Goal: Information Seeking & Learning: Learn about a topic

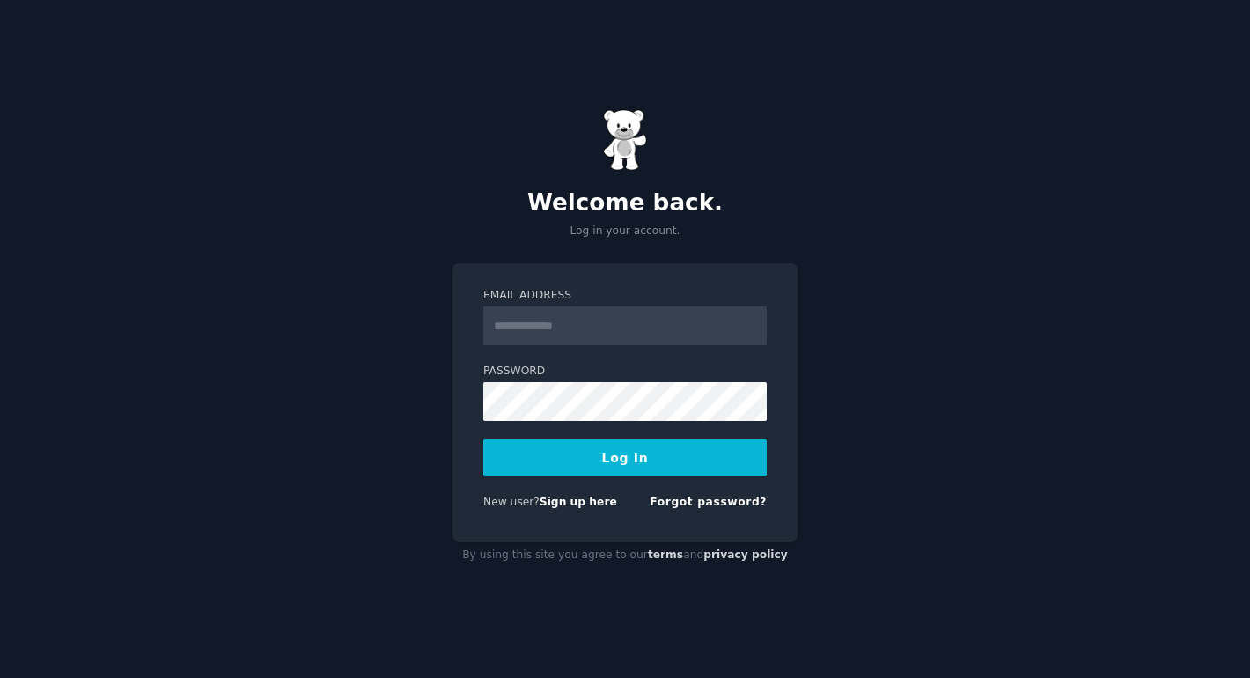
type input "**********"
click at [578, 454] on button "Log In" at bounding box center [624, 457] width 283 height 37
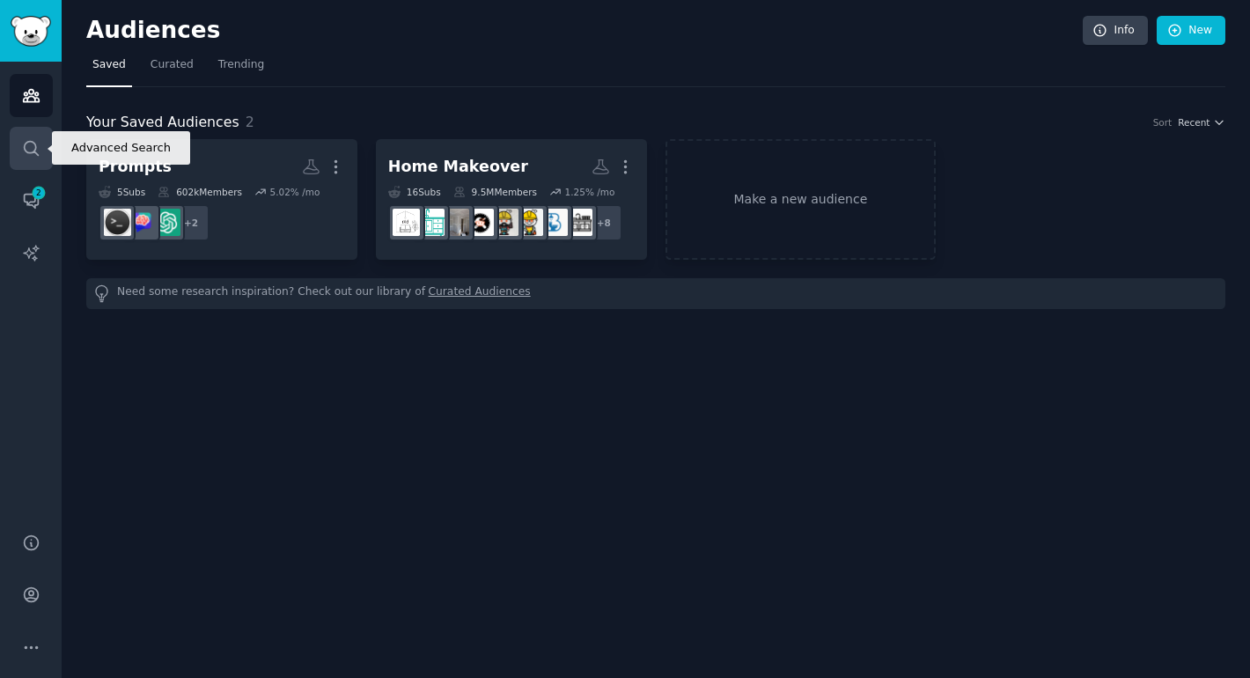
click at [36, 145] on icon "Sidebar" at bounding box center [31, 148] width 18 height 18
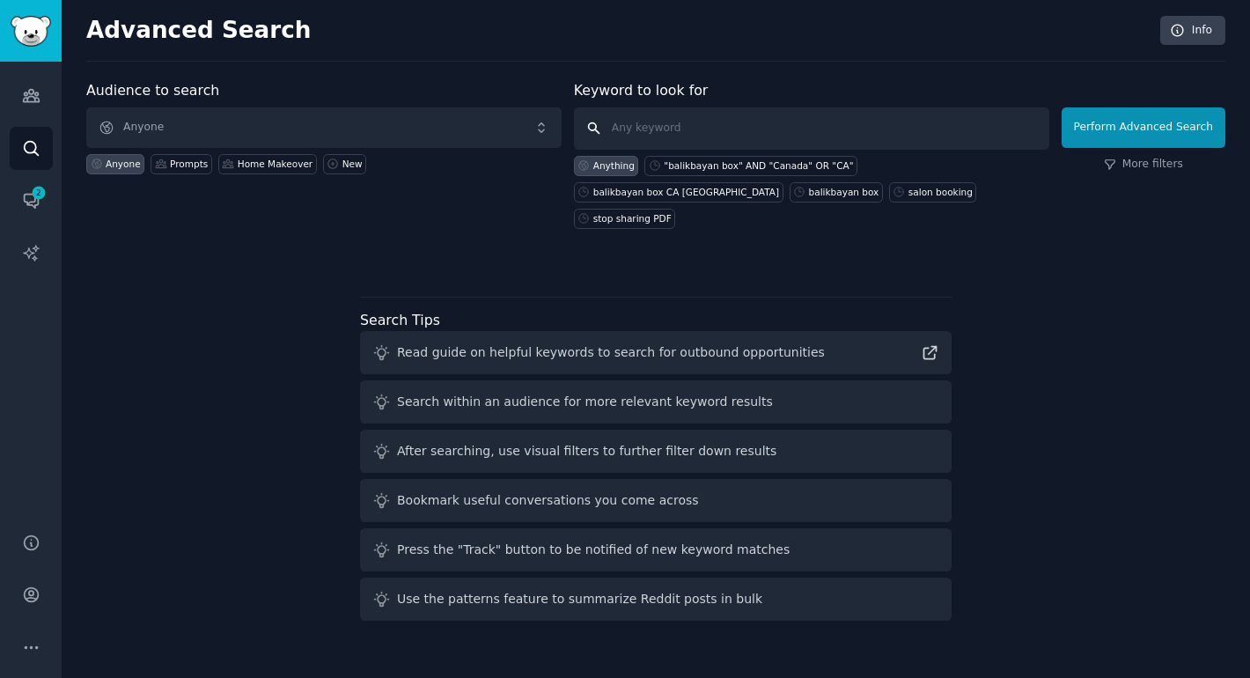
click at [680, 124] on input "text" at bounding box center [811, 128] width 475 height 42
type input "avalara"
click button "Perform Advanced Search" at bounding box center [1143, 127] width 164 height 40
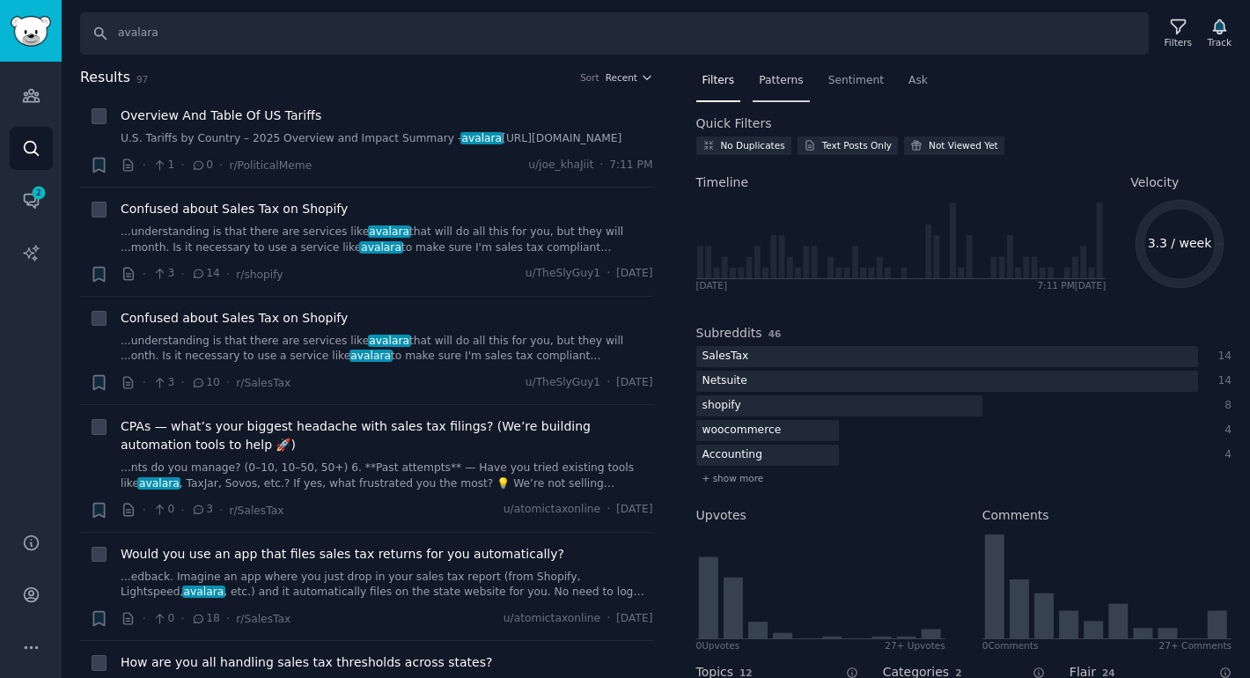
click at [792, 82] on span "Patterns" at bounding box center [781, 81] width 44 height 16
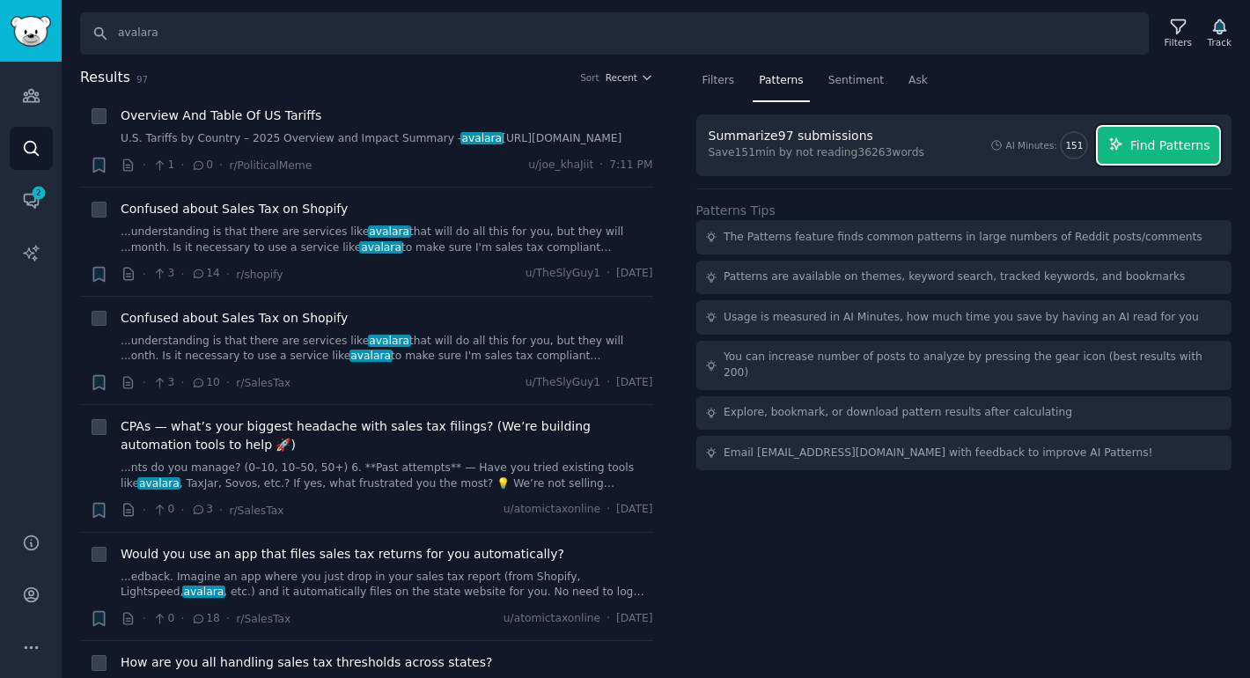
click at [1133, 148] on span "Find Patterns" at bounding box center [1170, 145] width 80 height 18
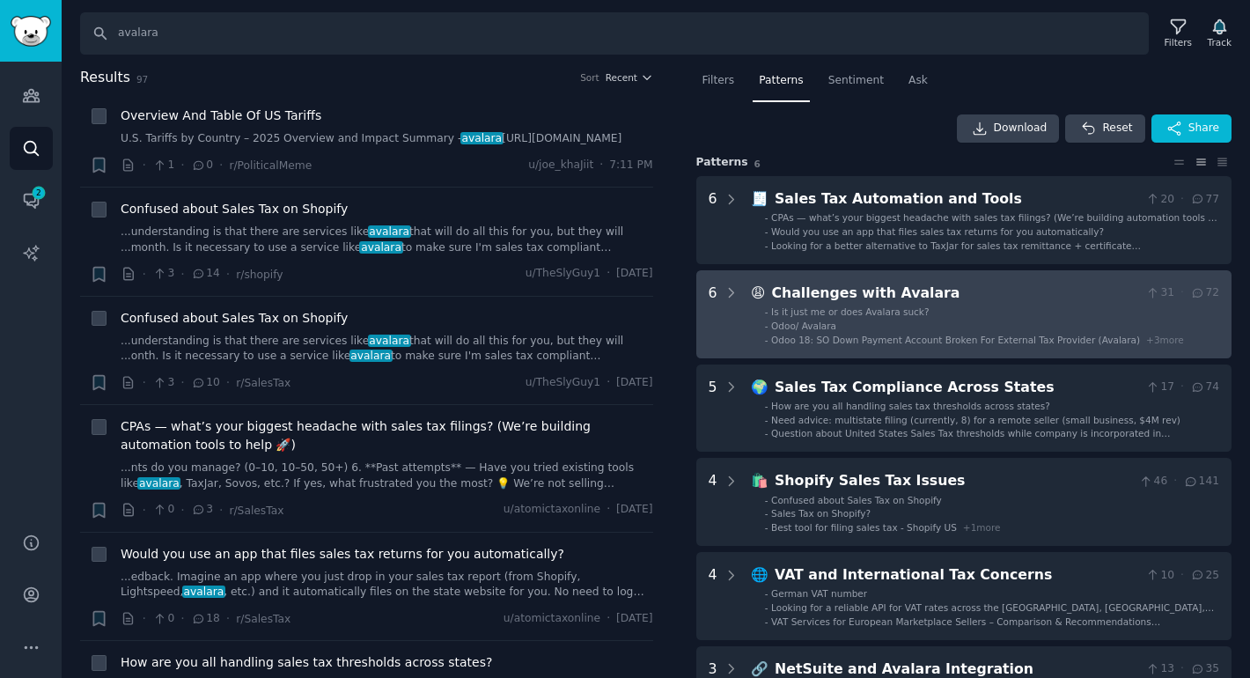
click at [862, 315] on span "Is it just me or does Avalara suck?" at bounding box center [850, 311] width 158 height 11
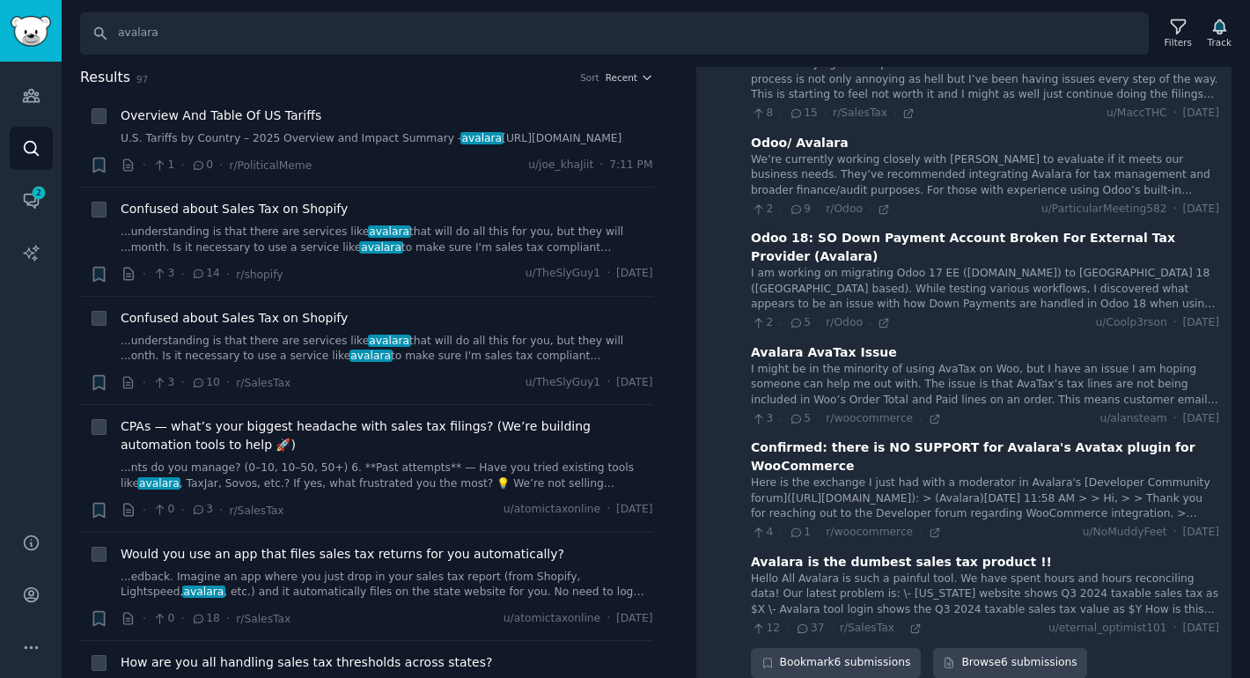
scroll to position [290, 0]
